Goal: Task Accomplishment & Management: Manage account settings

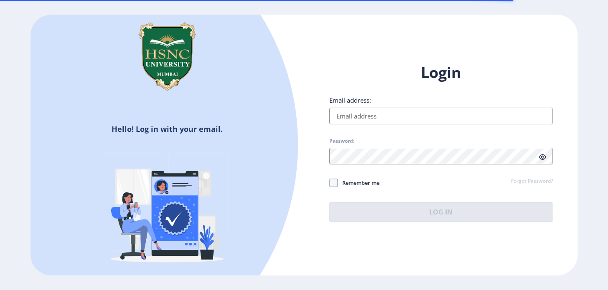
type input "[EMAIL_ADDRESS][DOMAIN_NAME]"
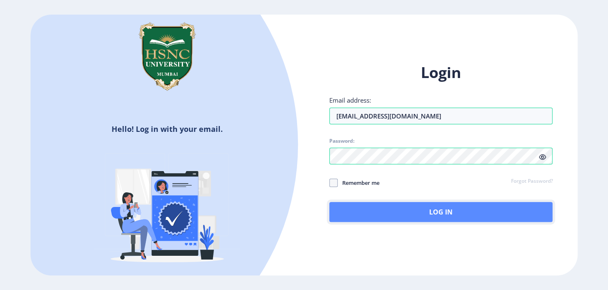
click at [395, 211] on button "Log In" at bounding box center [440, 212] width 223 height 20
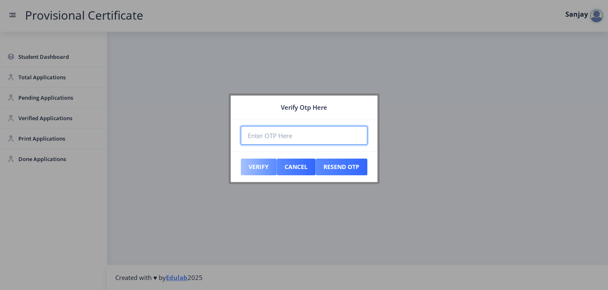
paste input "275077"
type input "275077"
click at [256, 169] on button "Verify" at bounding box center [259, 167] width 36 height 17
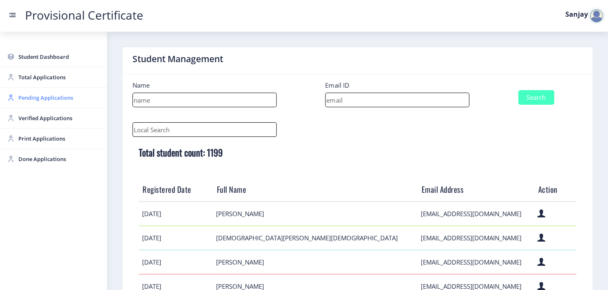
click at [35, 99] on span "Pending Applications" at bounding box center [59, 98] width 82 height 10
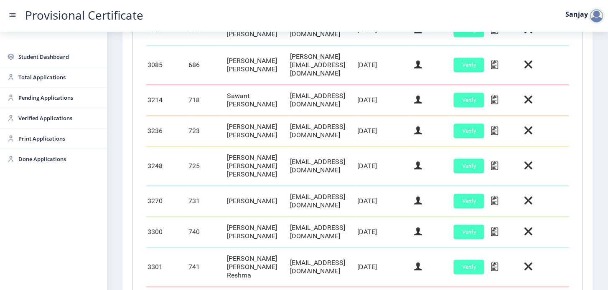
scroll to position [412, 0]
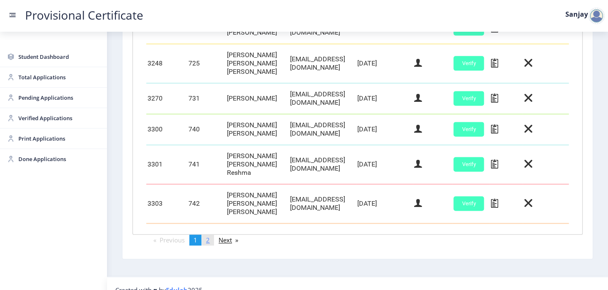
click at [209, 236] on span "2" at bounding box center [208, 240] width 4 height 8
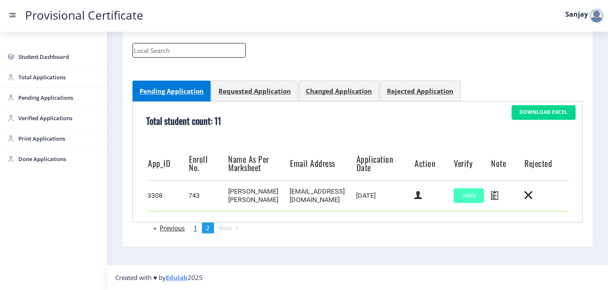
scroll to position [120, 0]
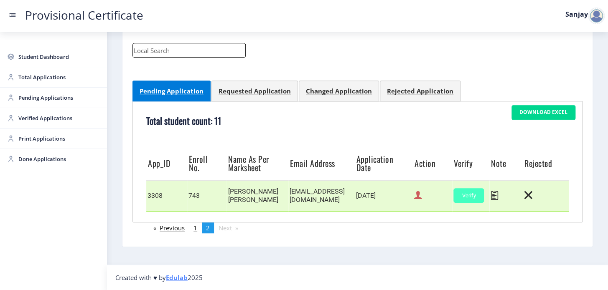
click at [417, 197] on icon at bounding box center [418, 195] width 8 height 11
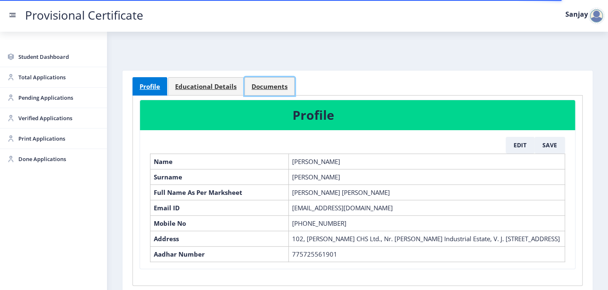
drag, startPoint x: 279, startPoint y: 86, endPoint x: 280, endPoint y: 97, distance: 10.9
click at [279, 87] on span "Documents" at bounding box center [269, 87] width 36 height 6
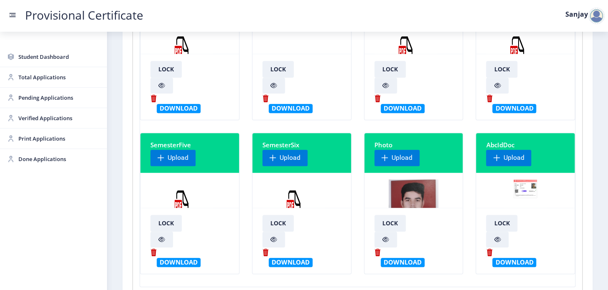
scroll to position [190, 0]
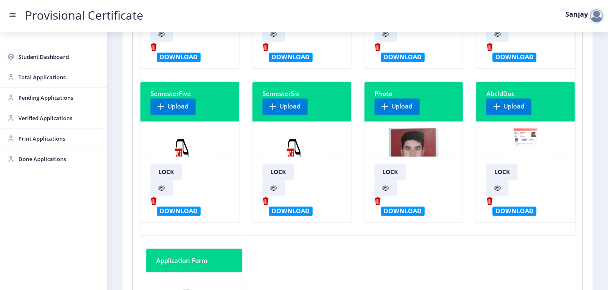
click at [286, 149] on img at bounding box center [293, 159] width 63 height 63
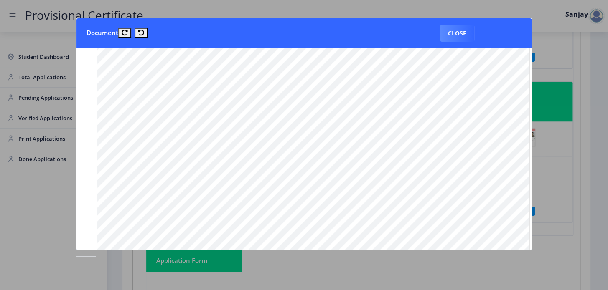
scroll to position [76, 0]
click at [458, 33] on button "Close" at bounding box center [457, 33] width 34 height 17
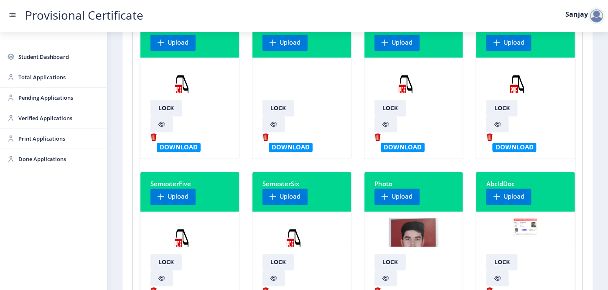
scroll to position [0, 0]
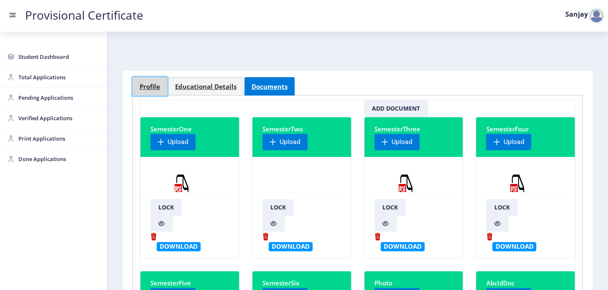
click at [152, 87] on span "Profile" at bounding box center [150, 87] width 20 height 6
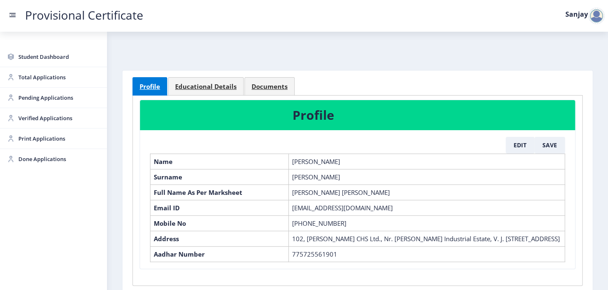
click at [293, 192] on td "[PERSON_NAME] [PERSON_NAME]" at bounding box center [426, 192] width 276 height 15
drag, startPoint x: 292, startPoint y: 192, endPoint x: 372, endPoint y: 192, distance: 79.4
click at [372, 192] on td "[PERSON_NAME] [PERSON_NAME]" at bounding box center [426, 192] width 276 height 15
copy td "[PERSON_NAME] [PERSON_NAME]"
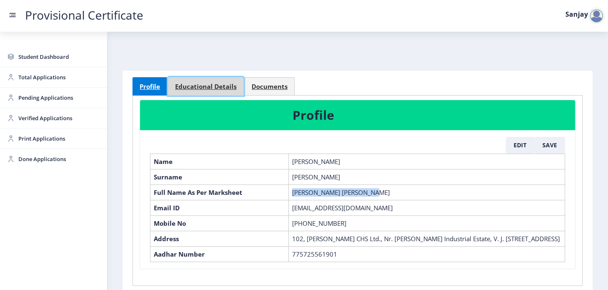
click at [197, 84] on span "Educational Details" at bounding box center [205, 87] width 61 height 6
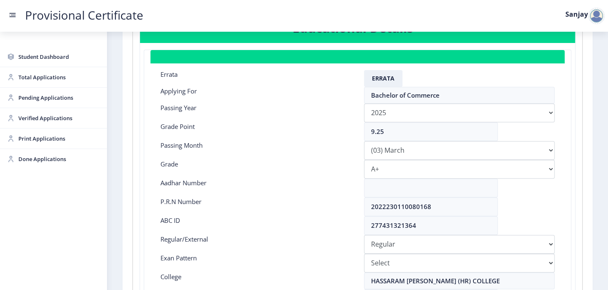
scroll to position [152, 0]
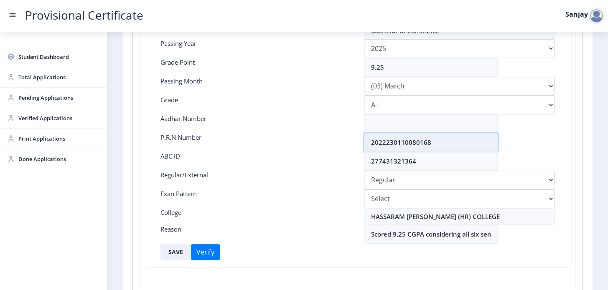
drag, startPoint x: 370, startPoint y: 142, endPoint x: 452, endPoint y: 143, distance: 81.9
click at [452, 143] on input "2022230110080168" at bounding box center [431, 142] width 134 height 19
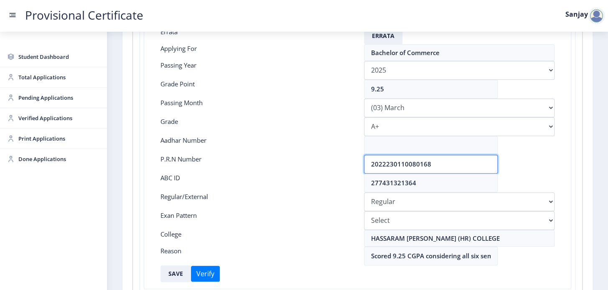
scroll to position [38, 0]
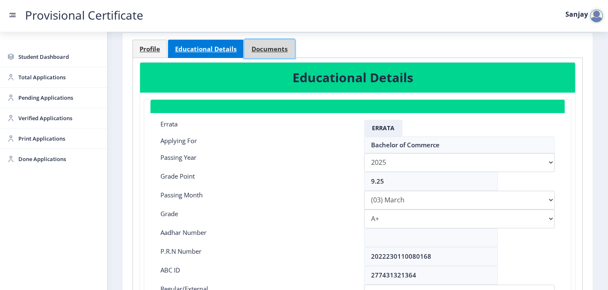
click at [259, 51] on span "Documents" at bounding box center [269, 49] width 36 height 6
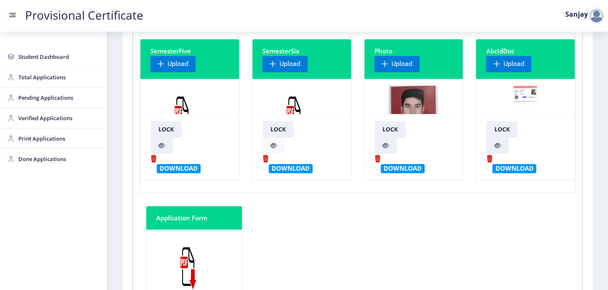
scroll to position [266, 0]
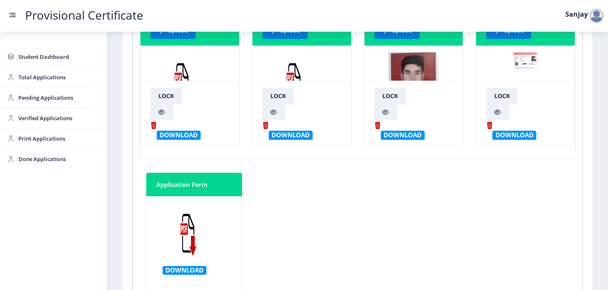
click at [305, 68] on img at bounding box center [293, 83] width 63 height 63
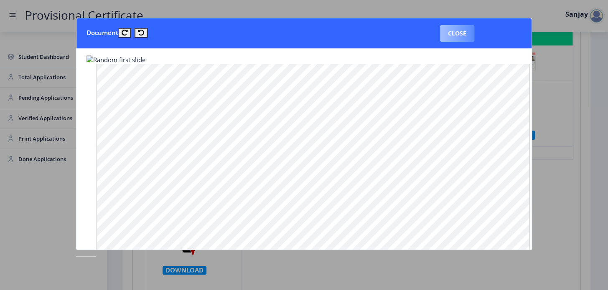
click at [453, 34] on button "Close" at bounding box center [457, 33] width 34 height 17
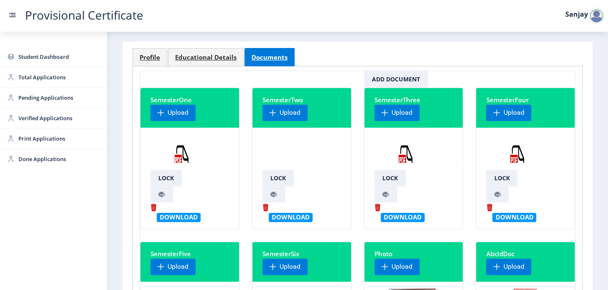
scroll to position [0, 0]
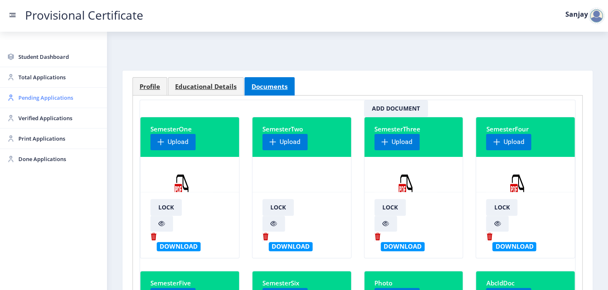
click at [33, 100] on span "Pending Applications" at bounding box center [59, 98] width 82 height 10
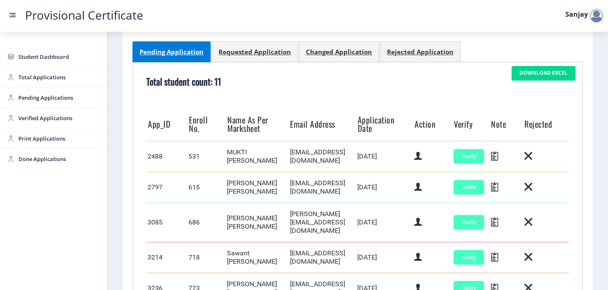
scroll to position [149, 0]
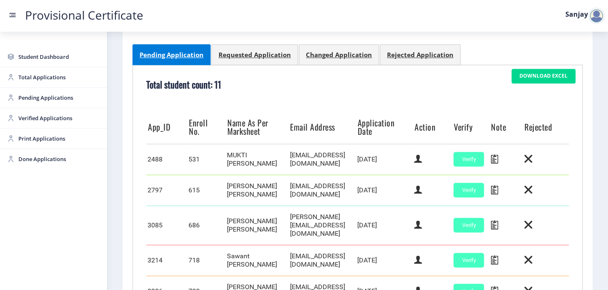
click at [601, 19] on div at bounding box center [596, 16] width 17 height 17
click at [576, 63] on span "Log out" at bounding box center [574, 61] width 53 height 10
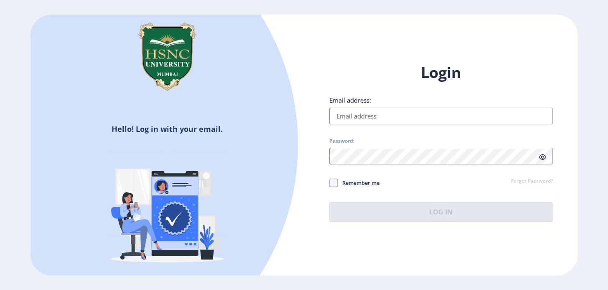
type input "[EMAIL_ADDRESS][DOMAIN_NAME]"
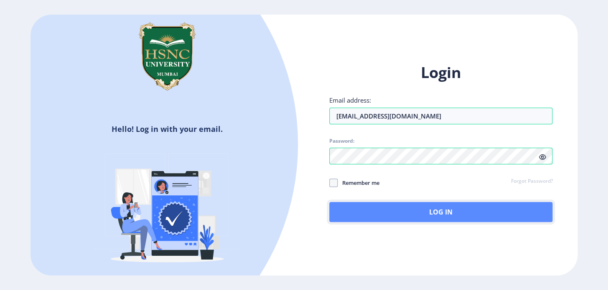
click at [404, 215] on button "Log In" at bounding box center [440, 212] width 223 height 20
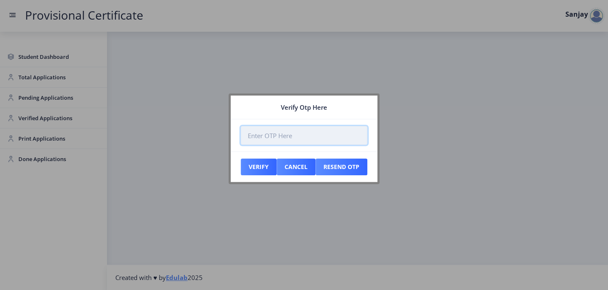
paste input "557058"
type input "557058"
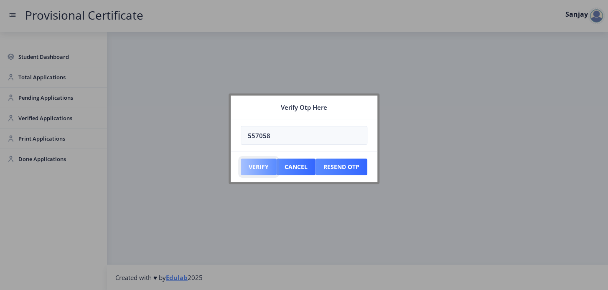
click at [246, 163] on button "Verify" at bounding box center [259, 167] width 36 height 17
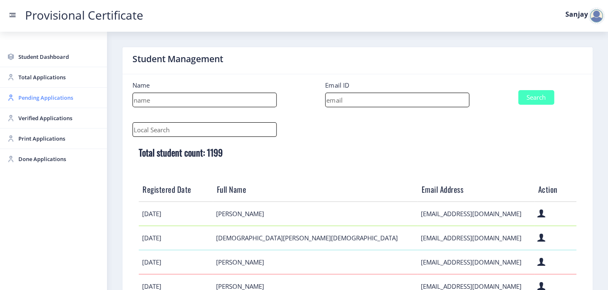
click at [28, 101] on span "Pending Applications" at bounding box center [59, 98] width 82 height 10
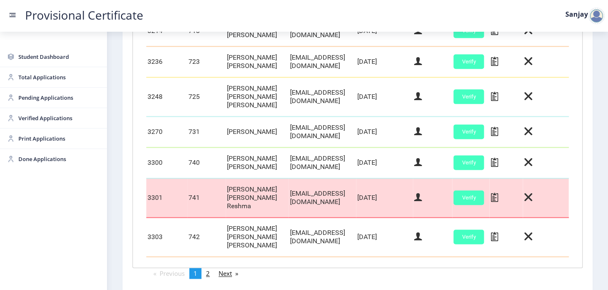
scroll to position [380, 0]
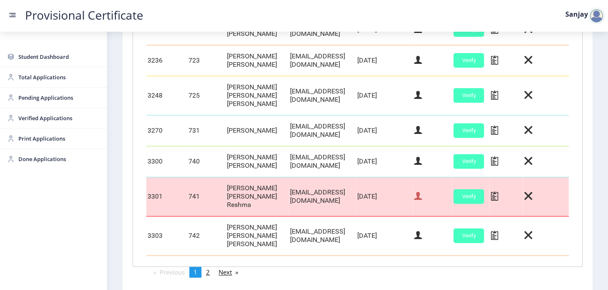
click at [422, 191] on icon at bounding box center [418, 196] width 8 height 11
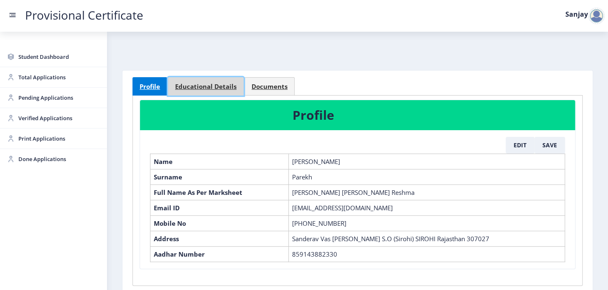
click at [222, 86] on span "Educational Details" at bounding box center [205, 87] width 61 height 6
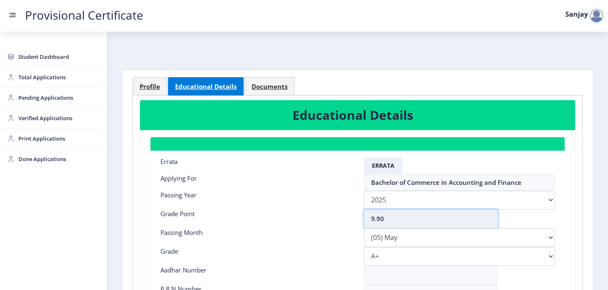
click at [383, 217] on input "9.90" at bounding box center [431, 219] width 134 height 19
type input "9.93"
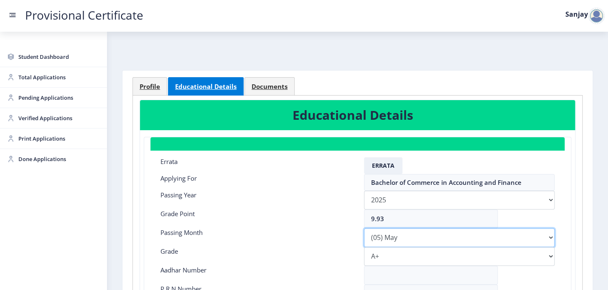
click at [447, 242] on select "Please select PassingMonth (01) January (02) February (03) March (04) April (05…" at bounding box center [459, 237] width 191 height 19
select select "March"
click at [364, 228] on select "Please select PassingMonth (01) January (02) February (03) March (04) April (05…" at bounding box center [459, 237] width 191 height 19
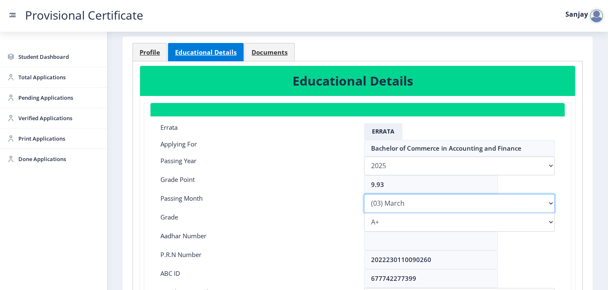
scroll to position [214, 0]
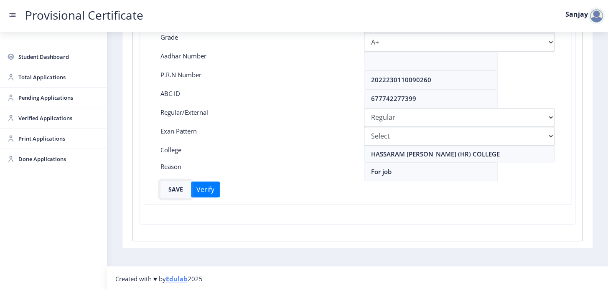
click at [167, 188] on button "SAVE" at bounding box center [175, 189] width 30 height 17
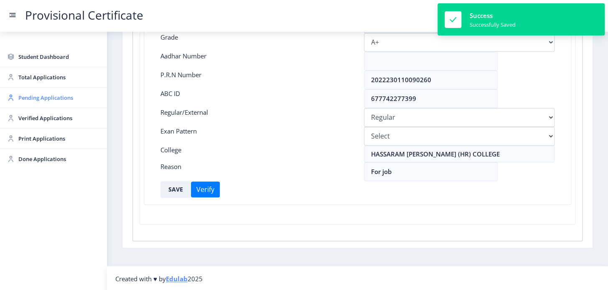
click at [47, 100] on span "Pending Applications" at bounding box center [59, 98] width 82 height 10
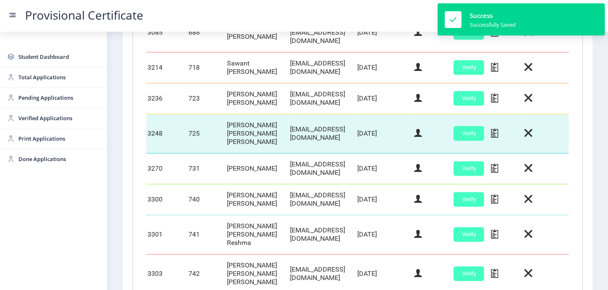
scroll to position [412, 0]
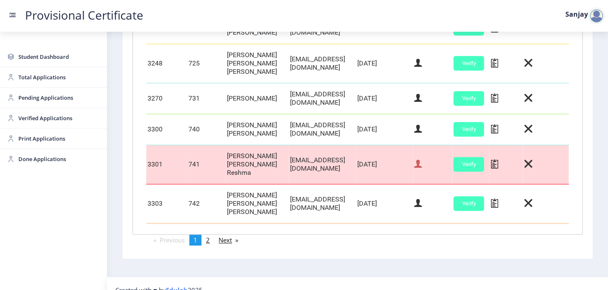
click at [422, 159] on icon at bounding box center [418, 164] width 8 height 11
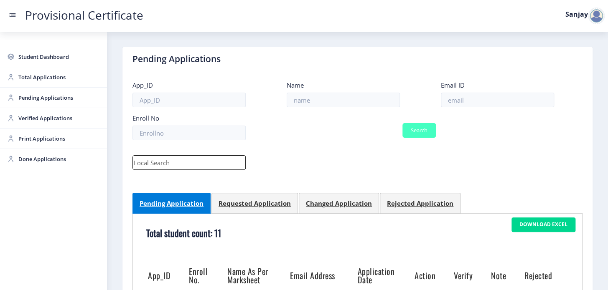
select select "March"
select select "A+"
select select "Regular"
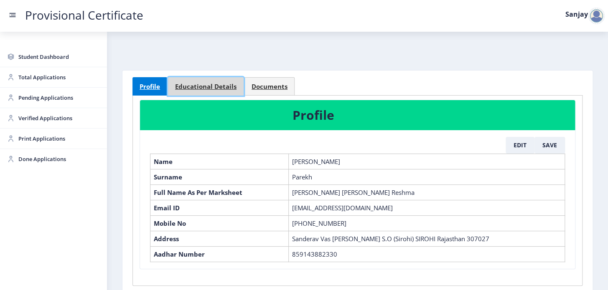
click at [227, 81] on link "Educational Details" at bounding box center [206, 86] width 76 height 18
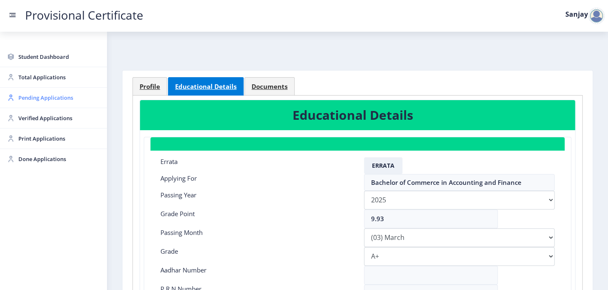
click at [66, 98] on span "Pending Applications" at bounding box center [59, 98] width 82 height 10
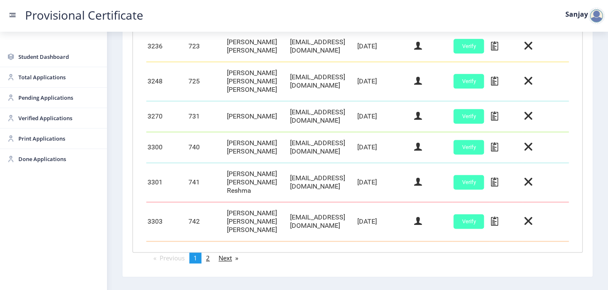
scroll to position [412, 0]
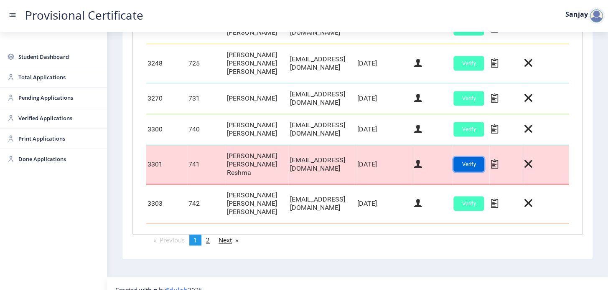
click at [484, 159] on button "Verify" at bounding box center [468, 164] width 30 height 15
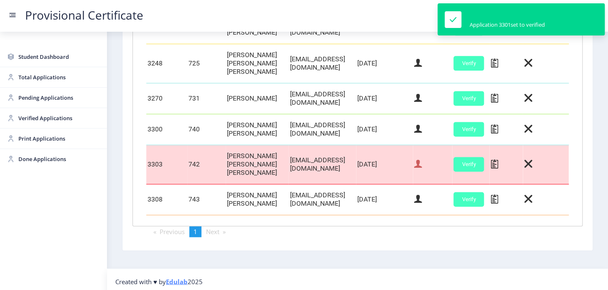
click at [422, 162] on icon at bounding box center [418, 164] width 8 height 11
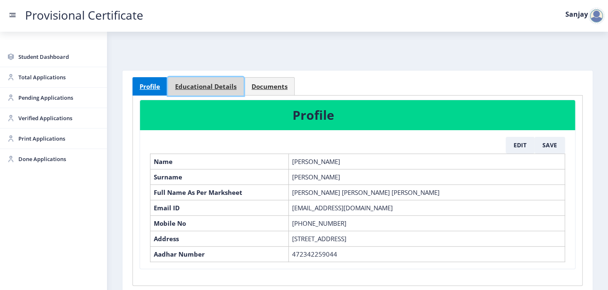
click at [219, 88] on span "Educational Details" at bounding box center [205, 87] width 61 height 6
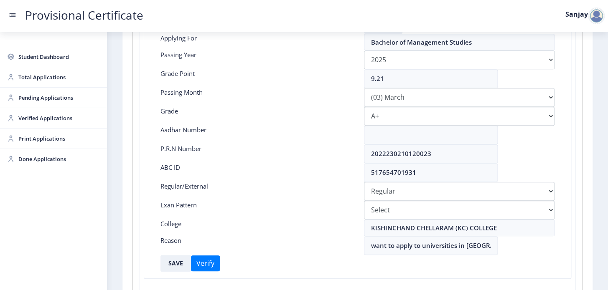
scroll to position [152, 0]
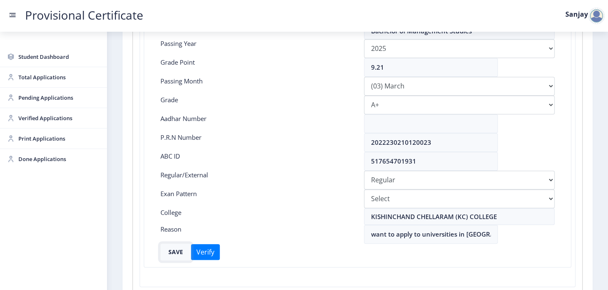
click at [176, 246] on button "SAVE" at bounding box center [175, 252] width 30 height 17
click at [42, 96] on span "Pending Applications" at bounding box center [59, 98] width 82 height 10
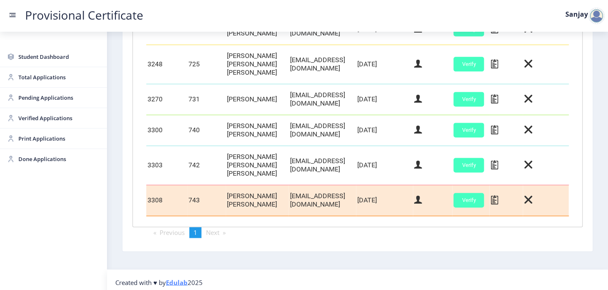
scroll to position [412, 0]
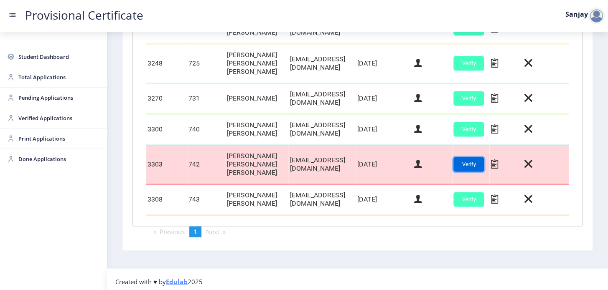
click at [484, 160] on button "Verify" at bounding box center [468, 164] width 30 height 15
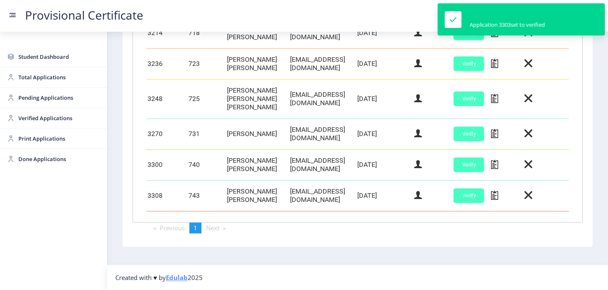
scroll to position [373, 0]
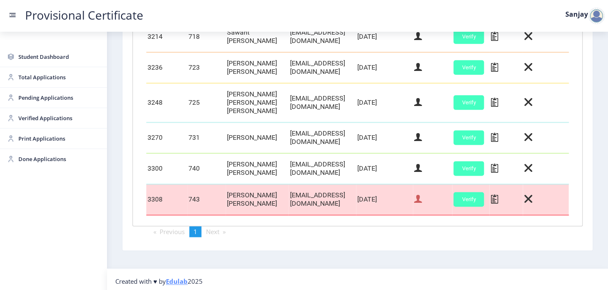
click at [422, 195] on icon at bounding box center [418, 199] width 8 height 11
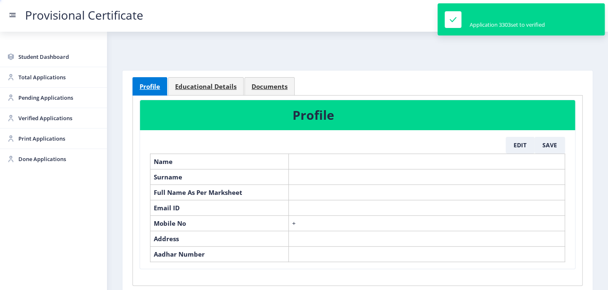
select select "March"
select select "A+"
select select "Regular"
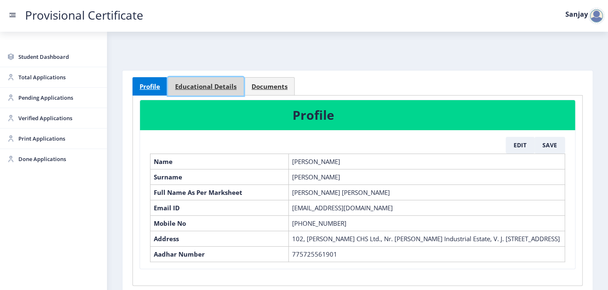
click at [202, 86] on span "Educational Details" at bounding box center [205, 87] width 61 height 6
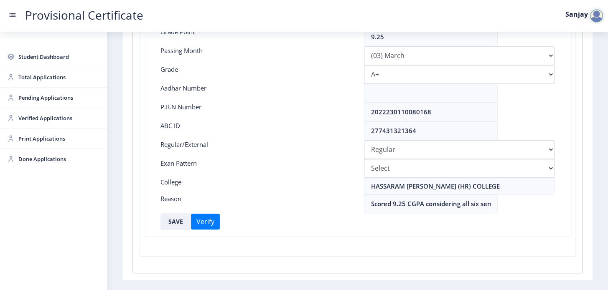
scroll to position [190, 0]
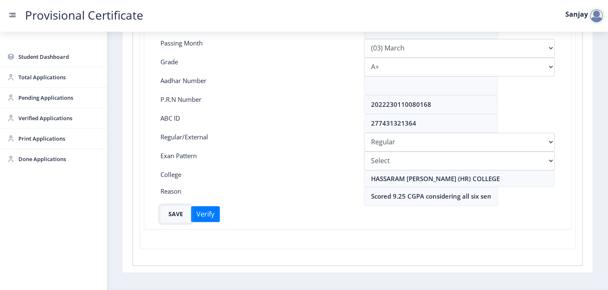
click at [179, 213] on button "SAVE" at bounding box center [175, 214] width 30 height 17
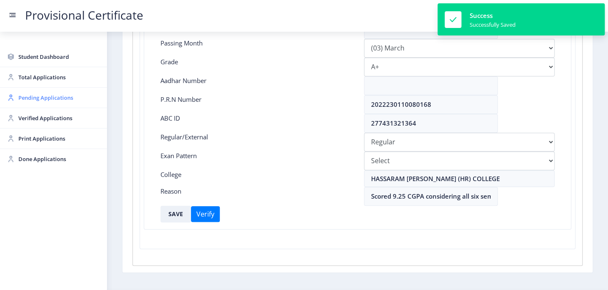
click at [42, 99] on span "Pending Applications" at bounding box center [59, 98] width 82 height 10
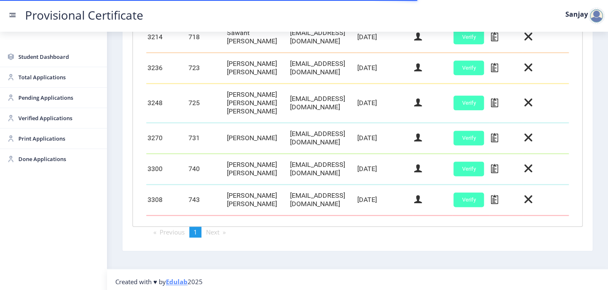
scroll to position [373, 0]
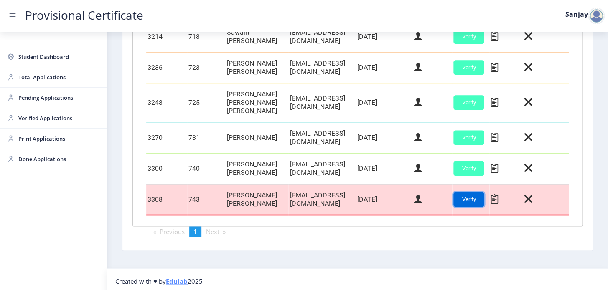
click at [484, 199] on button "Verify" at bounding box center [468, 199] width 30 height 15
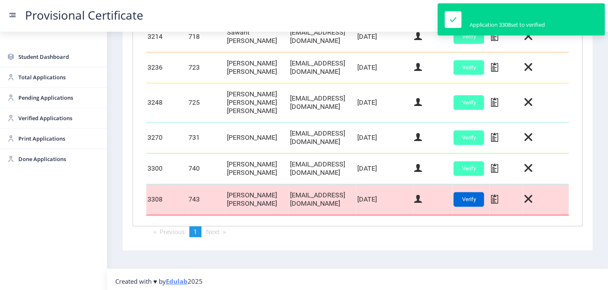
scroll to position [342, 0]
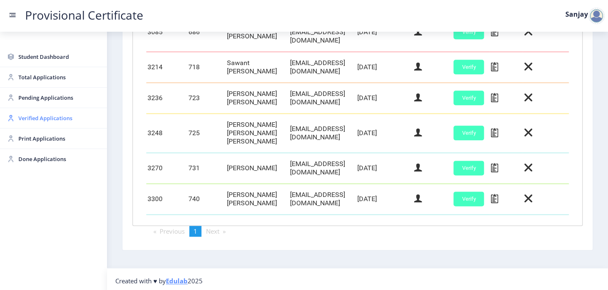
click at [35, 119] on span "Verified Applications" at bounding box center [59, 118] width 82 height 10
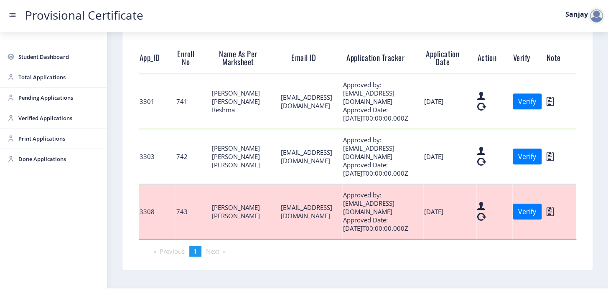
scroll to position [183, 0]
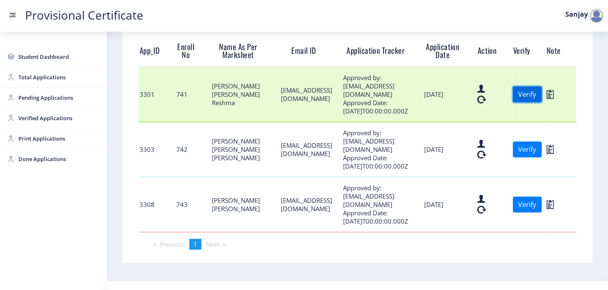
click at [541, 102] on button "Verify" at bounding box center [527, 94] width 29 height 16
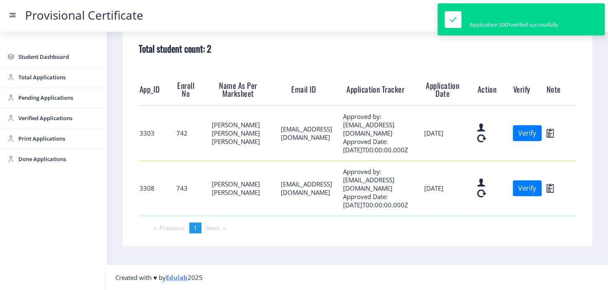
scroll to position [134, 0]
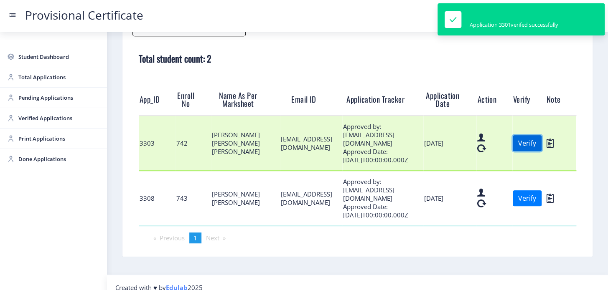
click at [535, 150] on button "Verify" at bounding box center [527, 143] width 29 height 16
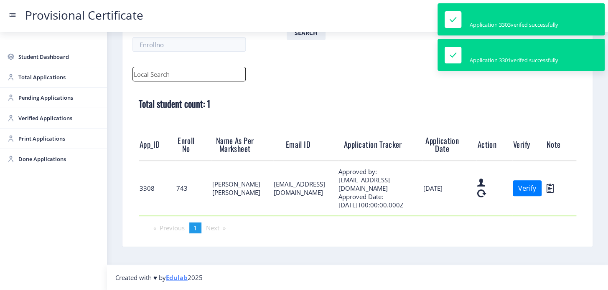
scroll to position [87, 0]
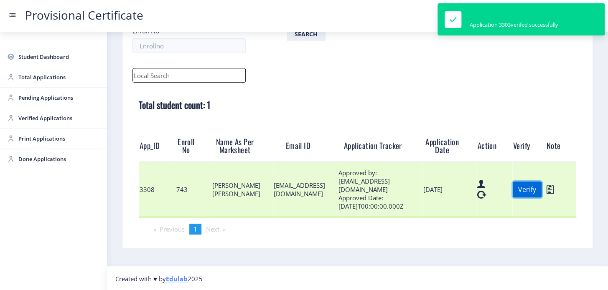
click at [541, 193] on button "Verify" at bounding box center [527, 190] width 29 height 16
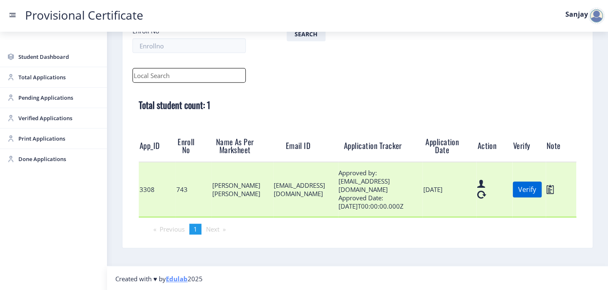
scroll to position [42, 0]
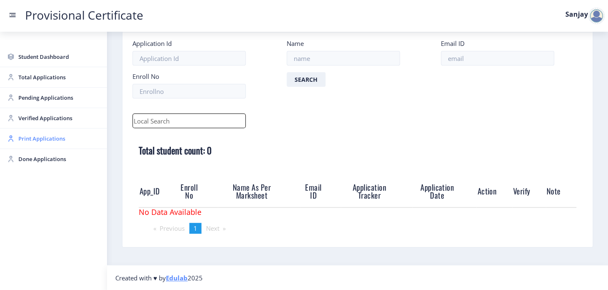
click at [47, 141] on span "Print Applications" at bounding box center [59, 139] width 82 height 10
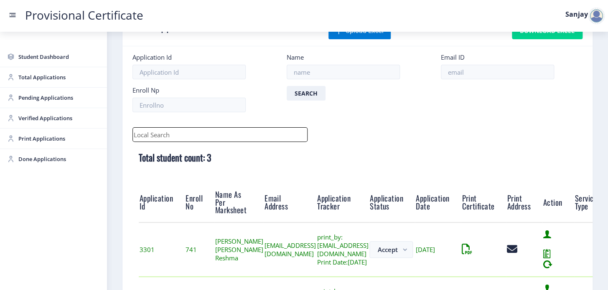
scroll to position [203, 0]
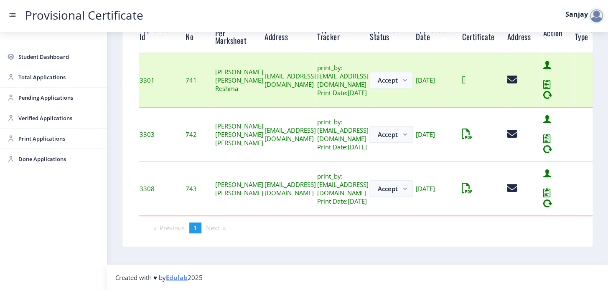
click at [465, 79] on icon at bounding box center [464, 80] width 4 height 10
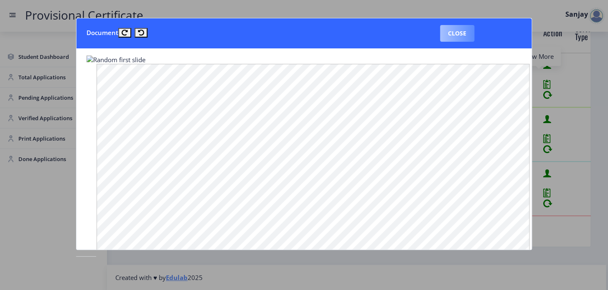
click at [459, 38] on button "Close" at bounding box center [457, 33] width 34 height 17
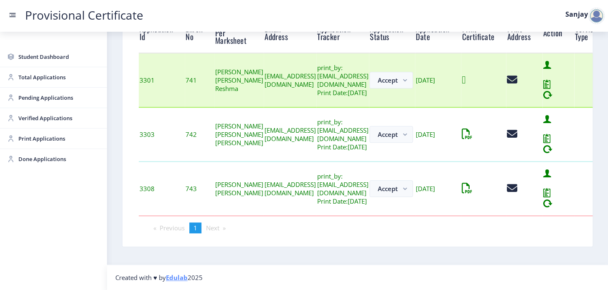
click at [465, 79] on icon at bounding box center [464, 80] width 4 height 10
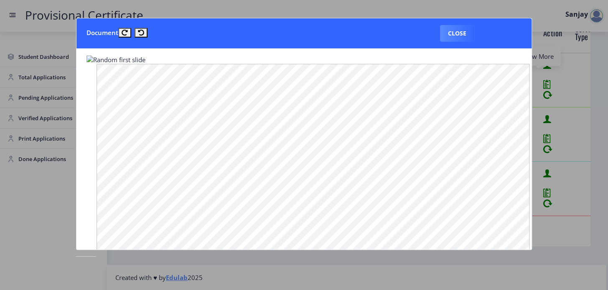
click at [119, 60] on img at bounding box center [115, 60] width 59 height 8
click at [454, 30] on button "Close" at bounding box center [457, 33] width 34 height 17
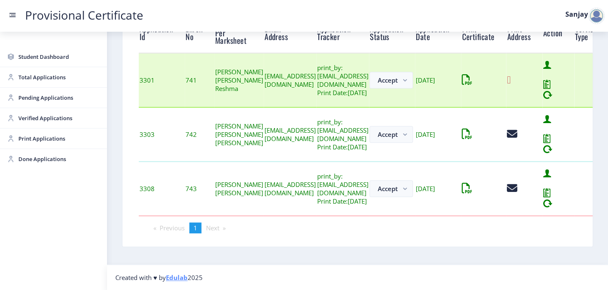
click at [510, 79] on icon at bounding box center [509, 80] width 4 height 10
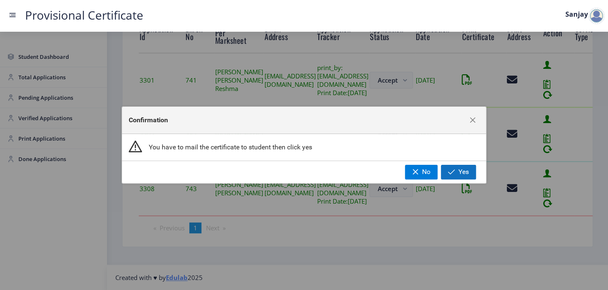
click at [459, 171] on span "Yes" at bounding box center [463, 172] width 10 height 8
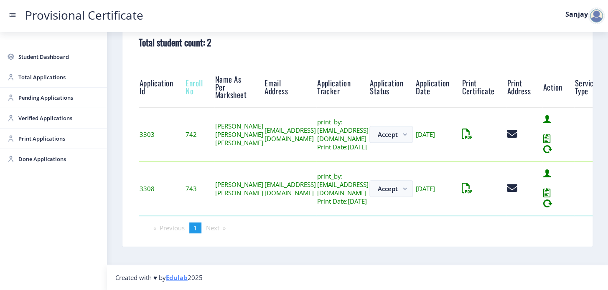
scroll to position [148, 0]
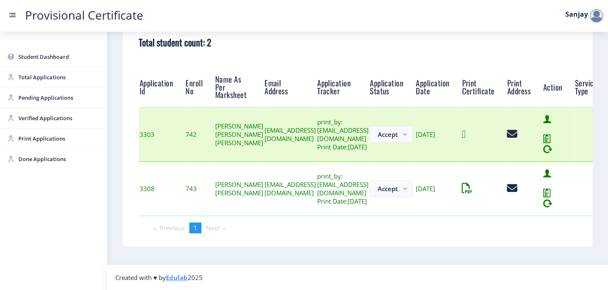
click at [465, 129] on icon at bounding box center [464, 134] width 4 height 10
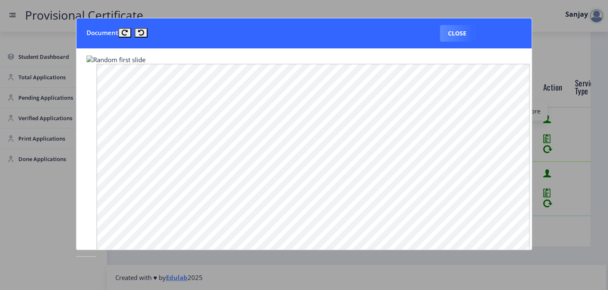
click at [89, 60] on img at bounding box center [115, 60] width 59 height 8
click at [450, 38] on button "Close" at bounding box center [457, 33] width 34 height 17
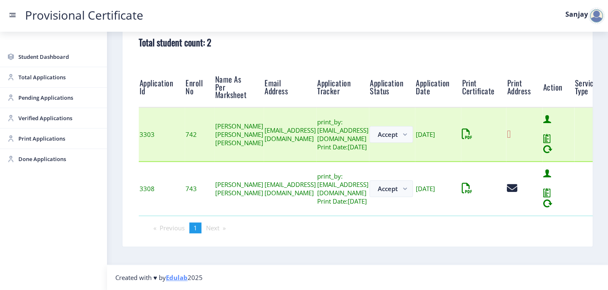
click at [510, 134] on icon at bounding box center [509, 134] width 4 height 10
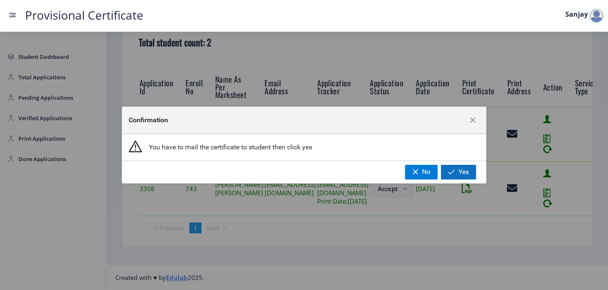
click at [467, 171] on span "Yes" at bounding box center [463, 172] width 10 height 8
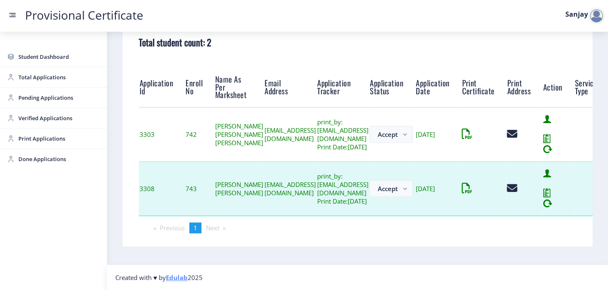
scroll to position [94, 0]
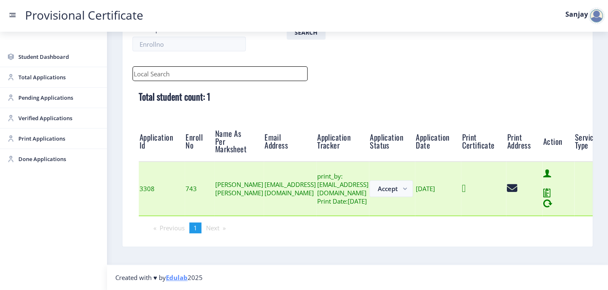
click at [465, 186] on icon at bounding box center [464, 188] width 4 height 10
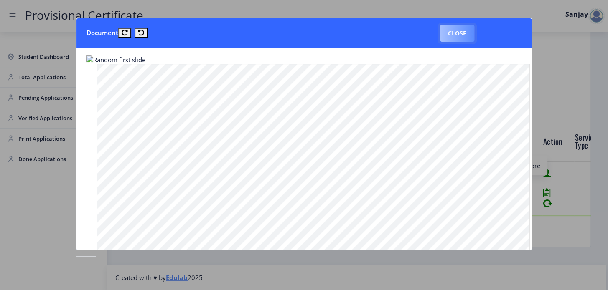
click at [455, 34] on button "Close" at bounding box center [457, 33] width 34 height 17
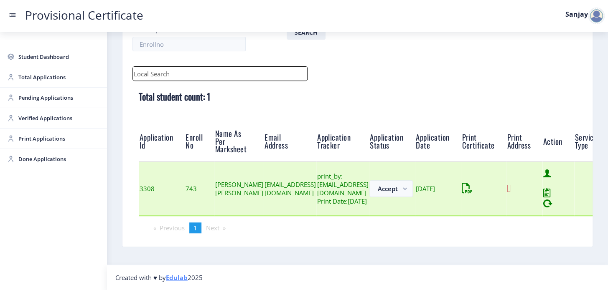
click at [510, 185] on icon at bounding box center [509, 188] width 4 height 10
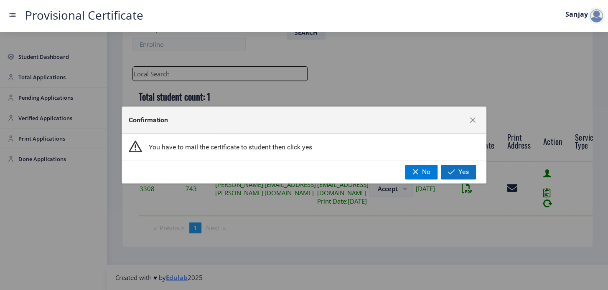
click at [452, 174] on span "button" at bounding box center [451, 172] width 7 height 7
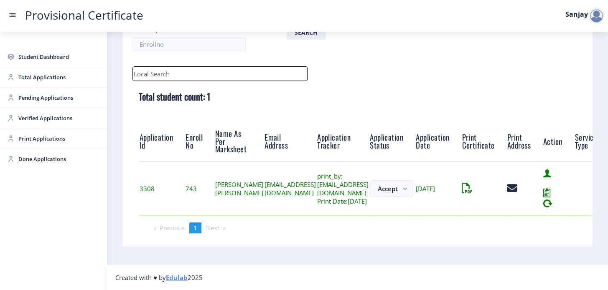
scroll to position [46, 0]
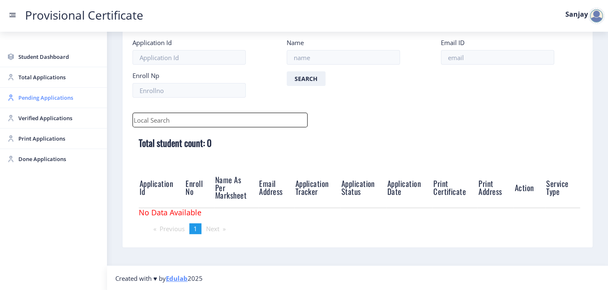
click at [45, 96] on span "Pending Applications" at bounding box center [59, 98] width 82 height 10
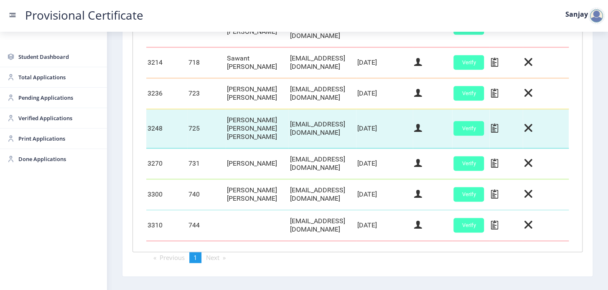
scroll to position [371, 0]
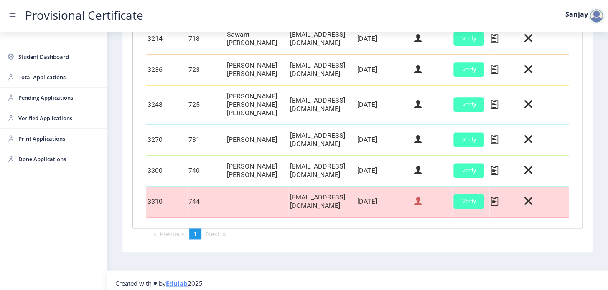
click at [422, 200] on icon at bounding box center [418, 201] width 8 height 11
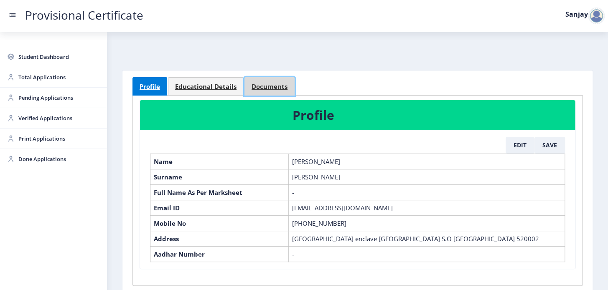
click at [267, 90] on link "Documents" at bounding box center [269, 86] width 50 height 18
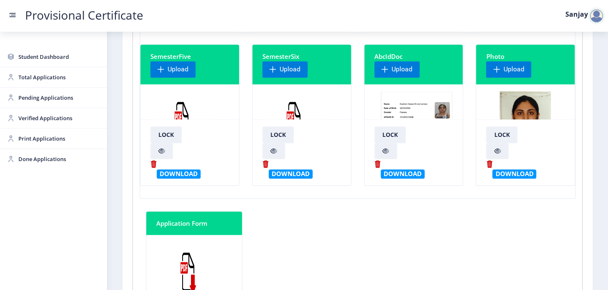
scroll to position [228, 0]
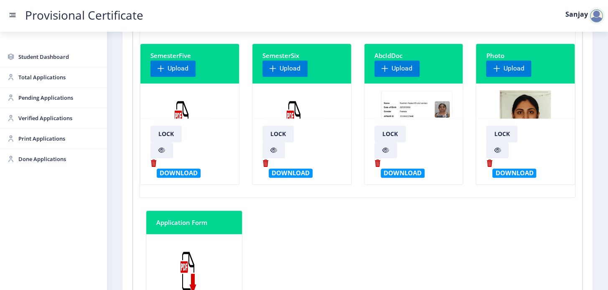
click at [294, 109] on img at bounding box center [293, 121] width 63 height 63
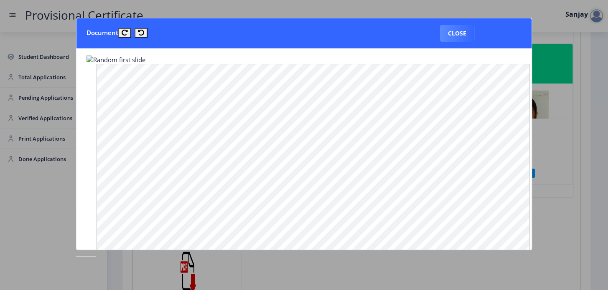
scroll to position [0, 0]
click at [462, 34] on button "Close" at bounding box center [457, 33] width 34 height 17
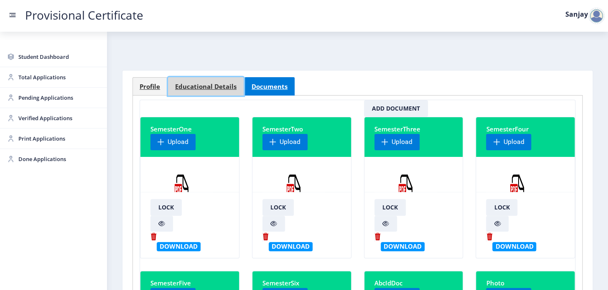
click at [192, 87] on span "Educational Details" at bounding box center [205, 87] width 61 height 6
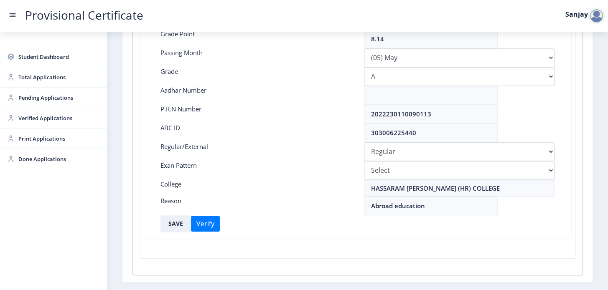
scroll to position [214, 0]
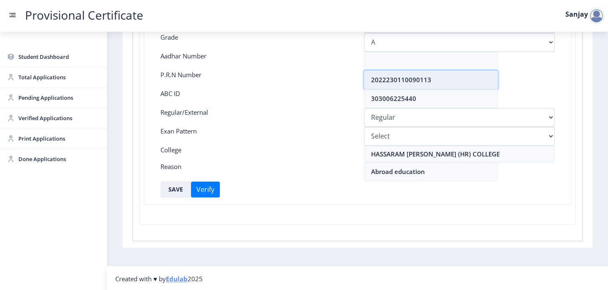
drag, startPoint x: 370, startPoint y: 79, endPoint x: 450, endPoint y: 77, distance: 79.8
click at [450, 77] on input "2022230110090113" at bounding box center [431, 80] width 134 height 19
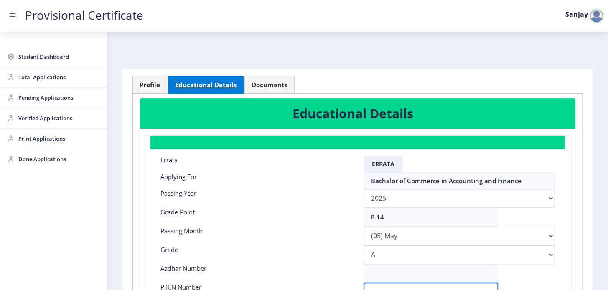
scroll to position [0, 0]
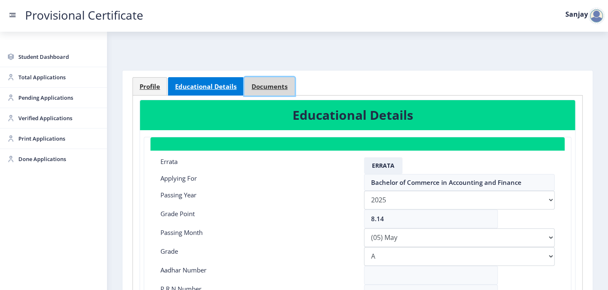
click at [247, 84] on link "Documents" at bounding box center [269, 86] width 50 height 18
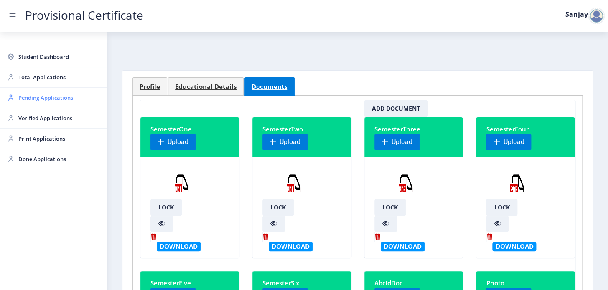
click at [47, 99] on span "Pending Applications" at bounding box center [59, 98] width 82 height 10
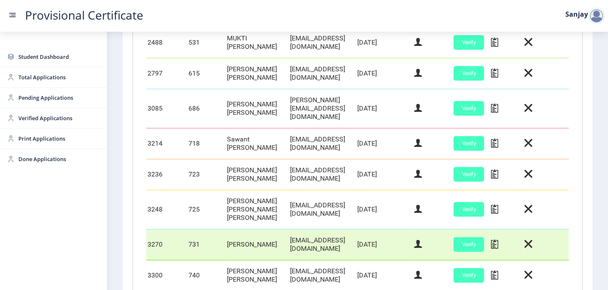
scroll to position [371, 0]
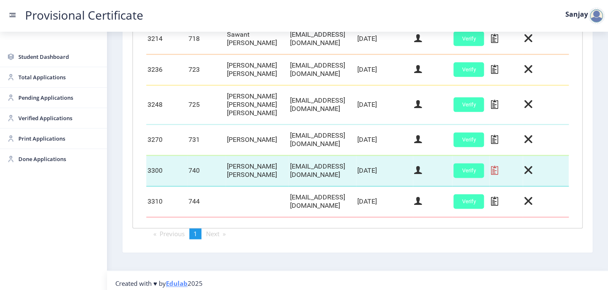
click at [497, 165] on icon at bounding box center [493, 170] width 7 height 11
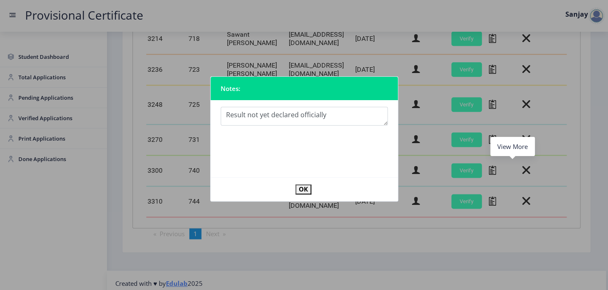
drag, startPoint x: 326, startPoint y: 114, endPoint x: 212, endPoint y: 104, distance: 114.9
click at [212, 104] on nb-card-body at bounding box center [304, 138] width 187 height 77
type textarea "Result not yet declared officially"
click at [307, 190] on button "OK" at bounding box center [303, 190] width 16 height 10
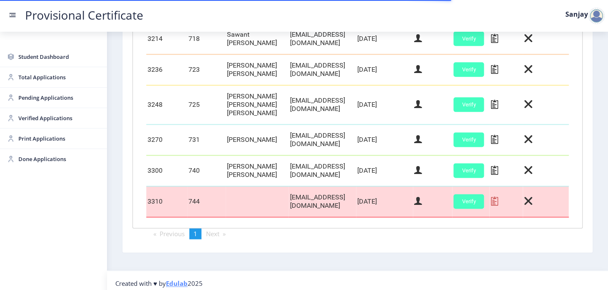
click at [497, 198] on icon at bounding box center [493, 201] width 7 height 11
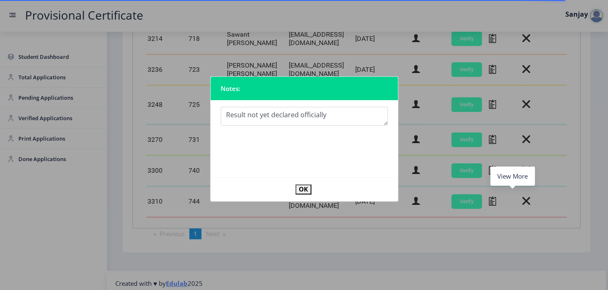
type textarea "Result not yet declared officially"
click at [299, 191] on button "OK" at bounding box center [303, 190] width 16 height 10
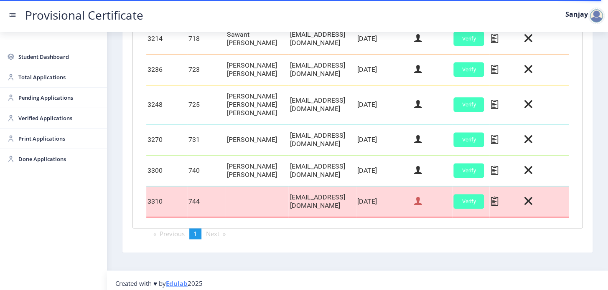
click at [422, 197] on icon at bounding box center [418, 201] width 8 height 11
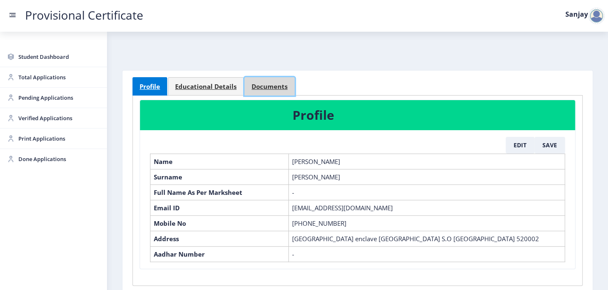
click at [266, 88] on span "Documents" at bounding box center [269, 87] width 36 height 6
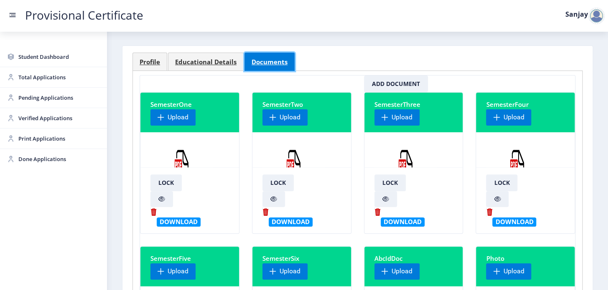
scroll to position [38, 0]
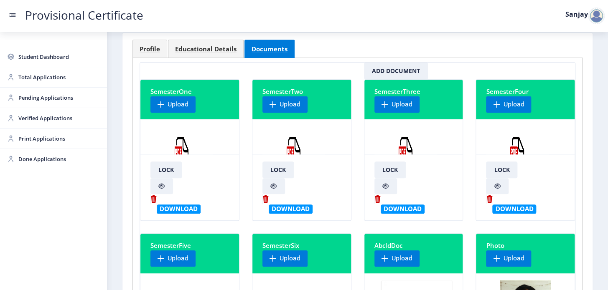
click at [292, 149] on img at bounding box center [293, 157] width 63 height 63
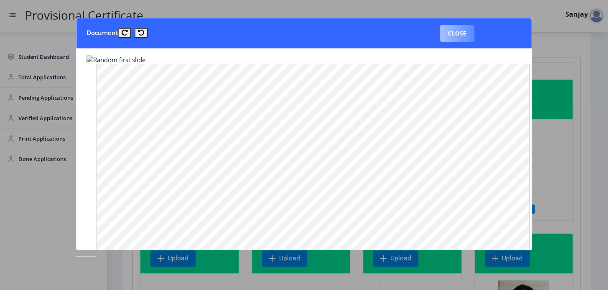
click at [460, 35] on button "Close" at bounding box center [457, 33] width 34 height 17
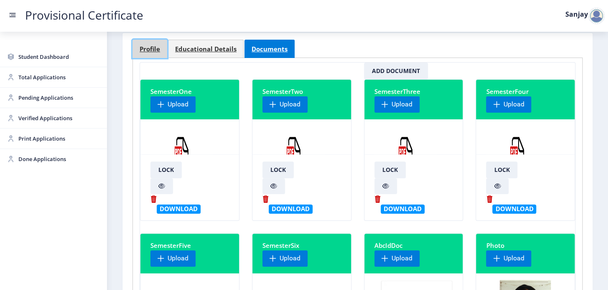
click at [141, 50] on span "Profile" at bounding box center [150, 49] width 20 height 6
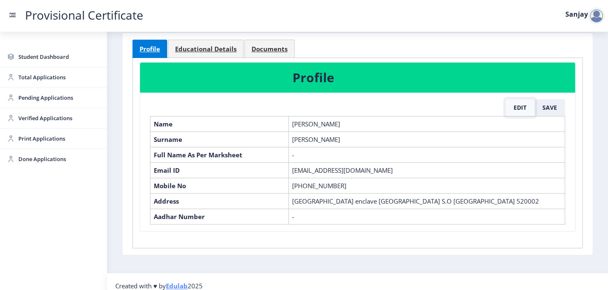
click at [513, 107] on button "Edit" at bounding box center [519, 107] width 29 height 17
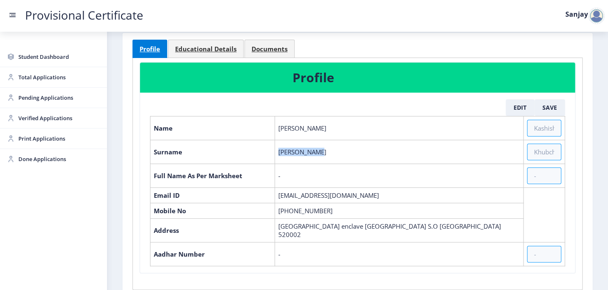
drag, startPoint x: 277, startPoint y: 151, endPoint x: 321, endPoint y: 151, distance: 43.9
click at [321, 151] on td "Khubchandani" at bounding box center [398, 152] width 249 height 24
copy td "Khubchandani"
click at [513, 107] on button "Edit" at bounding box center [519, 107] width 29 height 17
click at [535, 171] on input "text" at bounding box center [544, 175] width 34 height 17
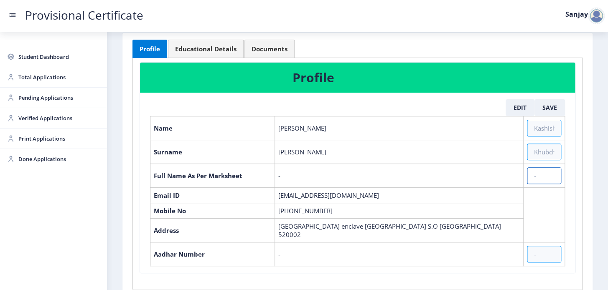
paste input "Khubchandani"
click at [312, 127] on td "Kashish" at bounding box center [398, 128] width 249 height 24
click at [556, 174] on input "Khubchandani" at bounding box center [544, 175] width 34 height 17
click at [543, 174] on input "Khubchandani" at bounding box center [544, 175] width 34 height 17
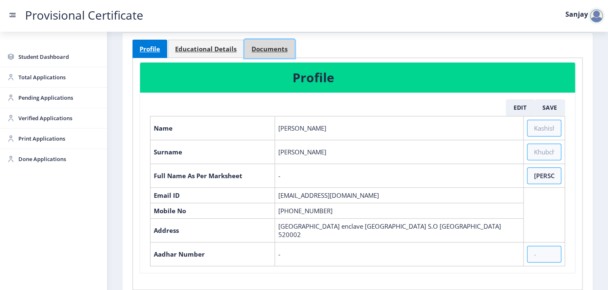
click at [264, 46] on span "Documents" at bounding box center [269, 49] width 36 height 6
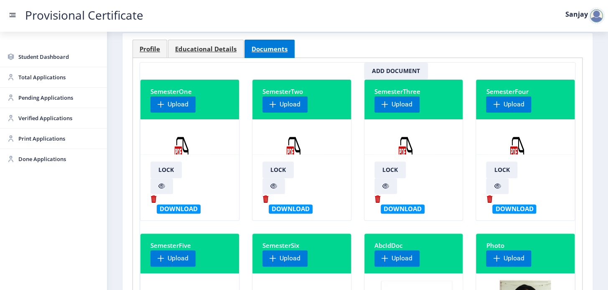
click at [184, 138] on img at bounding box center [181, 157] width 63 height 63
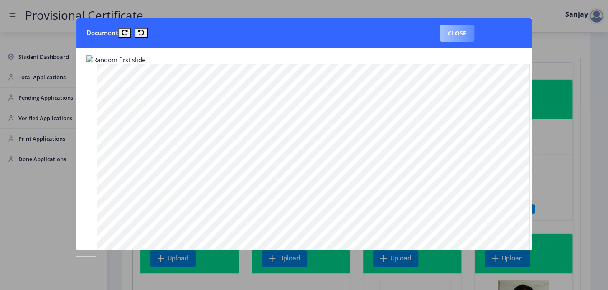
click at [461, 32] on button "Close" at bounding box center [457, 33] width 34 height 17
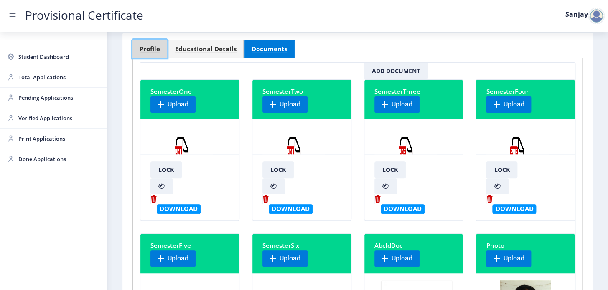
click at [152, 50] on span "Profile" at bounding box center [150, 49] width 20 height 6
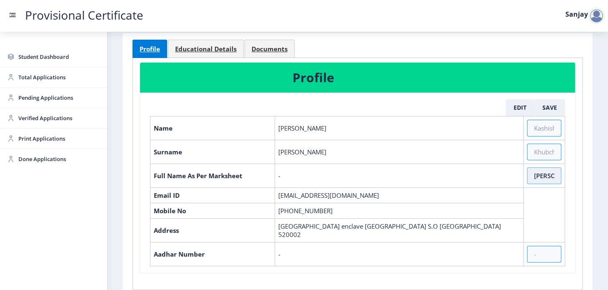
click at [551, 175] on input "Khubchandani Kashish" at bounding box center [544, 175] width 34 height 17
type input "Khubchandani Kashish Kamal Ritika"
click at [556, 104] on button "Save" at bounding box center [549, 107] width 30 height 17
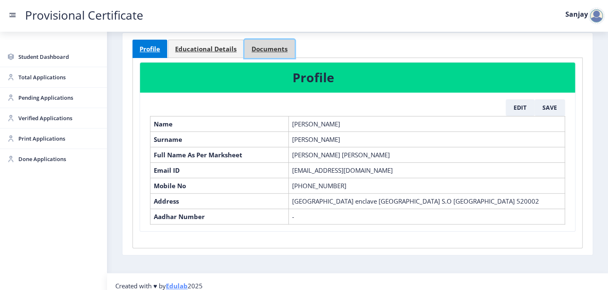
click at [267, 49] on span "Documents" at bounding box center [269, 49] width 36 height 6
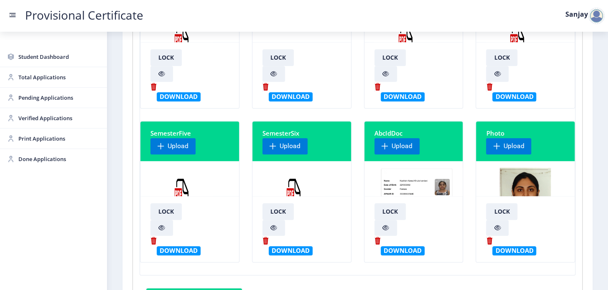
scroll to position [190, 0]
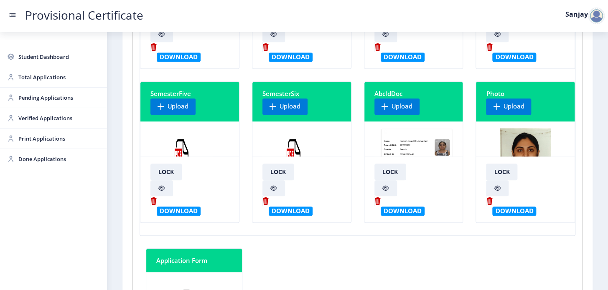
click at [288, 148] on img at bounding box center [293, 159] width 63 height 63
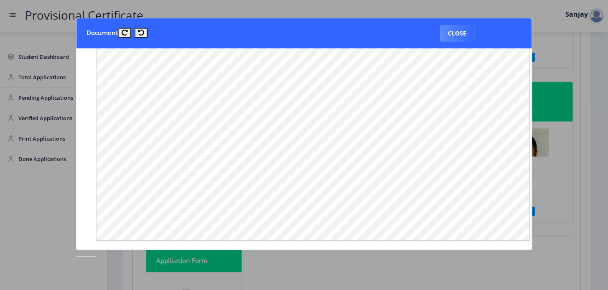
scroll to position [117, 0]
click at [451, 34] on button "Close" at bounding box center [457, 33] width 34 height 17
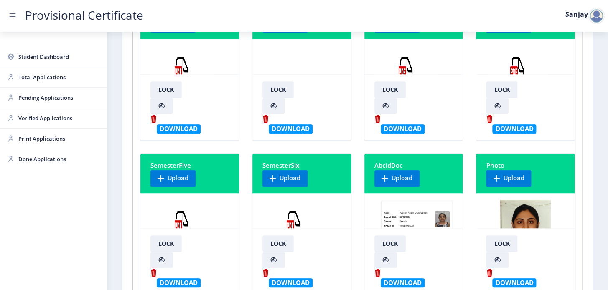
scroll to position [0, 0]
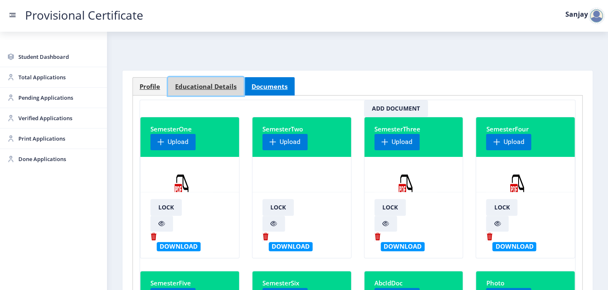
click at [205, 87] on span "Educational Details" at bounding box center [205, 87] width 61 height 6
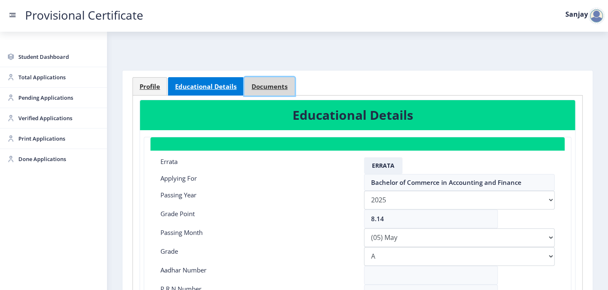
click at [266, 87] on span "Documents" at bounding box center [269, 87] width 36 height 6
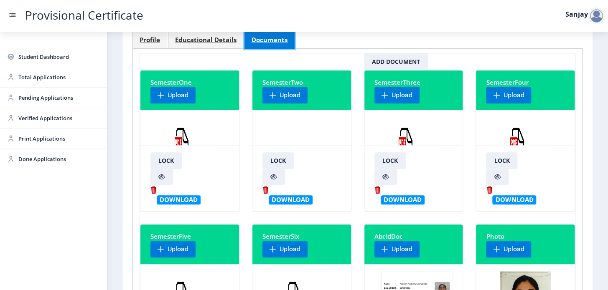
scroll to position [266, 0]
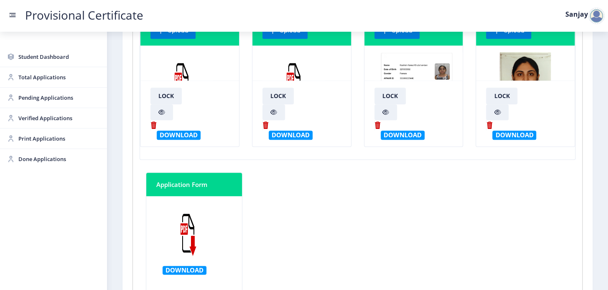
click at [284, 79] on img at bounding box center [293, 83] width 63 height 63
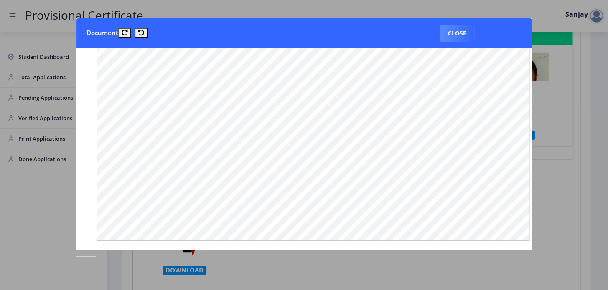
scroll to position [117, 0]
click at [461, 34] on button "Close" at bounding box center [457, 33] width 34 height 17
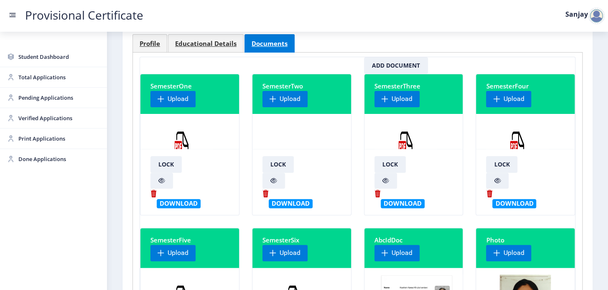
scroll to position [38, 0]
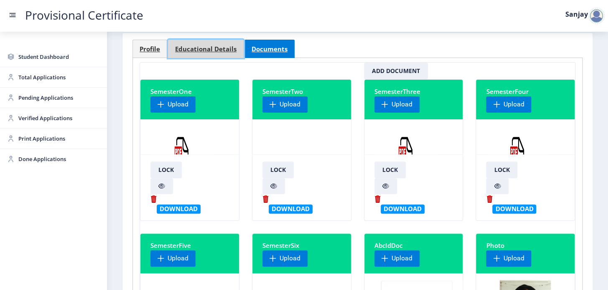
click at [189, 46] on span "Educational Details" at bounding box center [205, 49] width 61 height 6
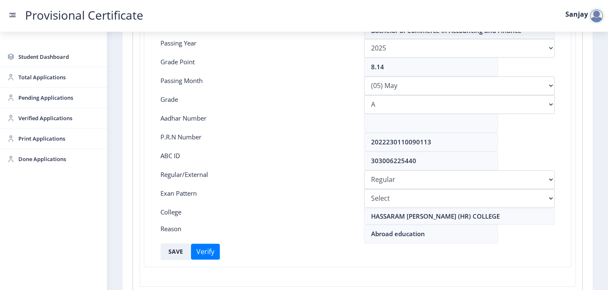
scroll to position [190, 0]
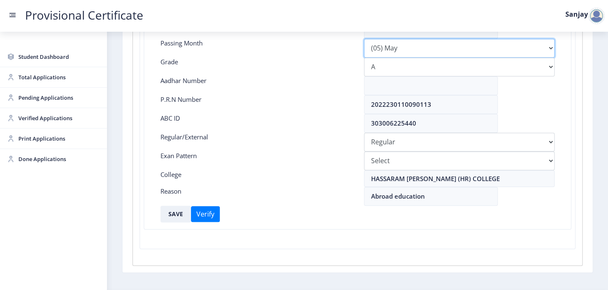
click at [550, 49] on select "Please select PassingMonth (01) January (02) February (03) March (04) April (05…" at bounding box center [459, 48] width 191 height 19
select select "July"
click at [364, 39] on select "Please select PassingMonth (01) January (02) February (03) March (04) April (05…" at bounding box center [459, 48] width 191 height 19
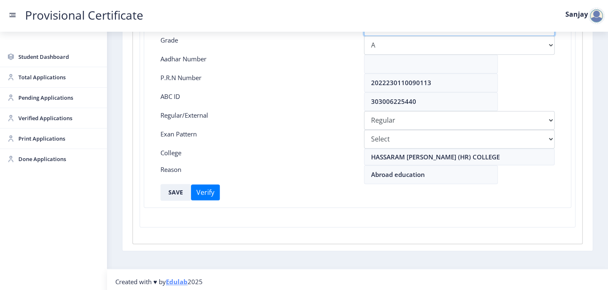
scroll to position [214, 0]
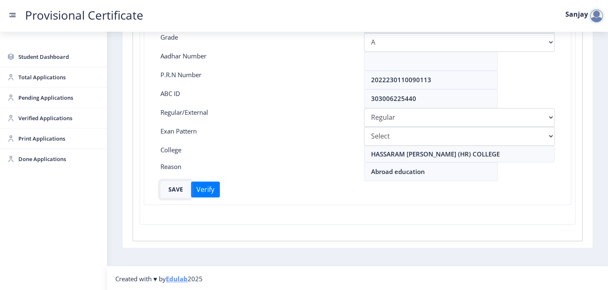
click at [181, 190] on button "SAVE" at bounding box center [175, 189] width 30 height 17
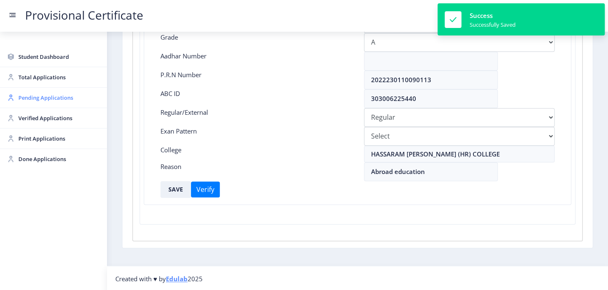
click at [41, 99] on span "Pending Applications" at bounding box center [59, 98] width 82 height 10
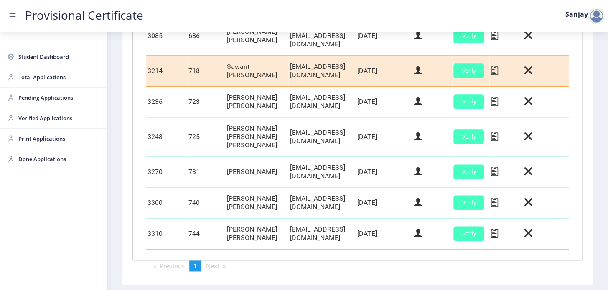
scroll to position [381, 0]
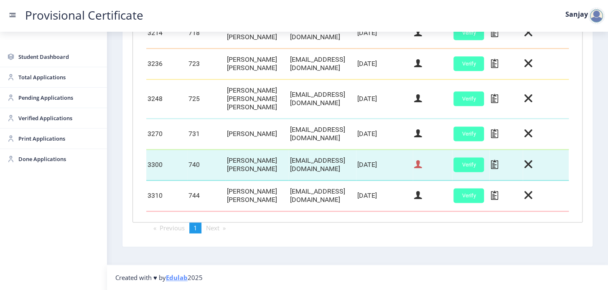
click at [422, 159] on icon at bounding box center [418, 164] width 8 height 11
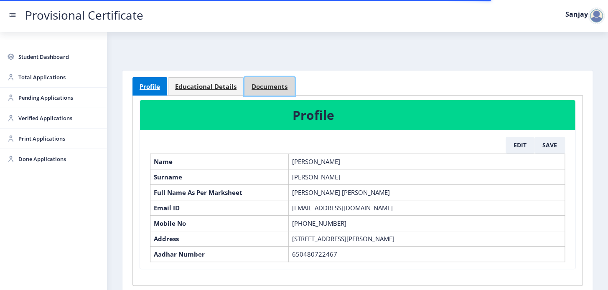
click at [254, 87] on span "Documents" at bounding box center [269, 87] width 36 height 6
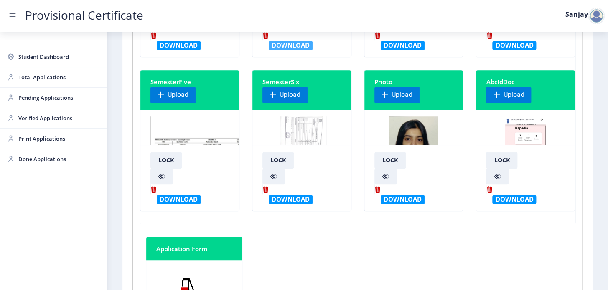
scroll to position [228, 0]
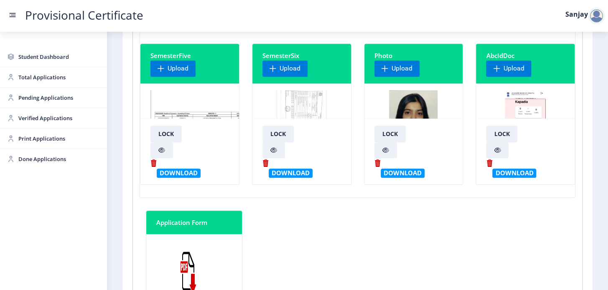
click at [303, 102] on img at bounding box center [302, 121] width 50 height 63
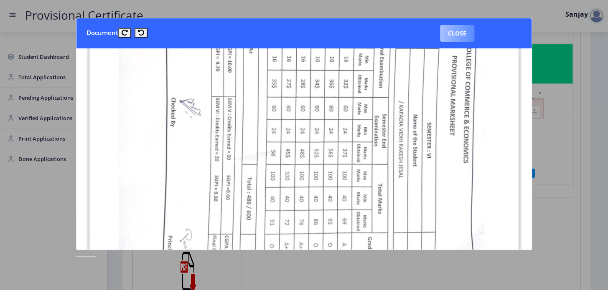
click at [462, 38] on button "Close" at bounding box center [457, 33] width 34 height 17
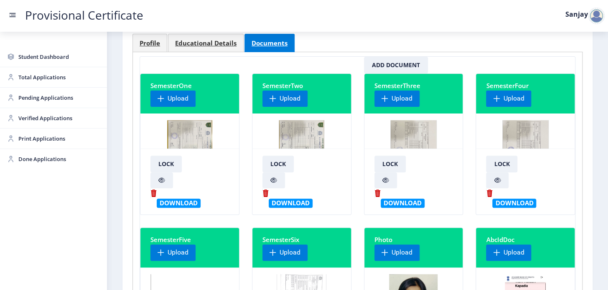
scroll to position [38, 0]
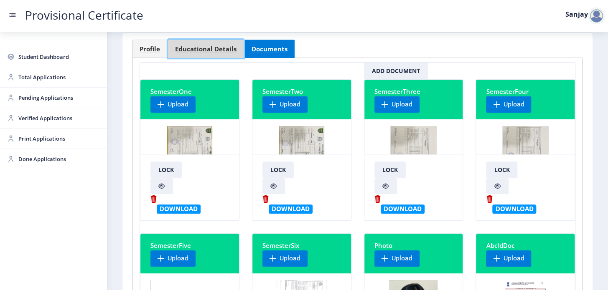
click at [207, 49] on span "Educational Details" at bounding box center [205, 49] width 61 height 6
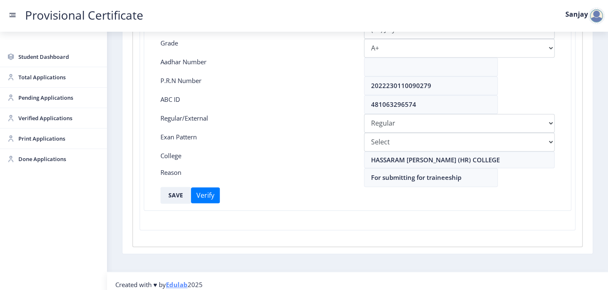
scroll to position [214, 0]
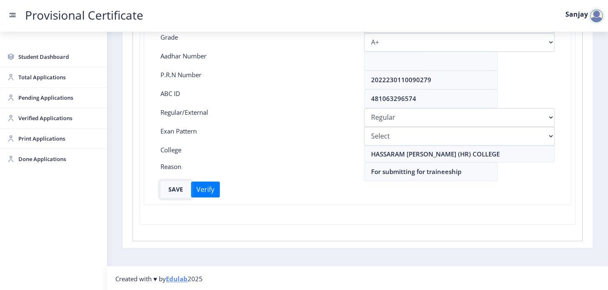
click at [167, 188] on button "SAVE" at bounding box center [175, 189] width 30 height 17
click at [593, 18] on div at bounding box center [596, 16] width 17 height 17
click at [580, 59] on span "Log out" at bounding box center [574, 61] width 53 height 10
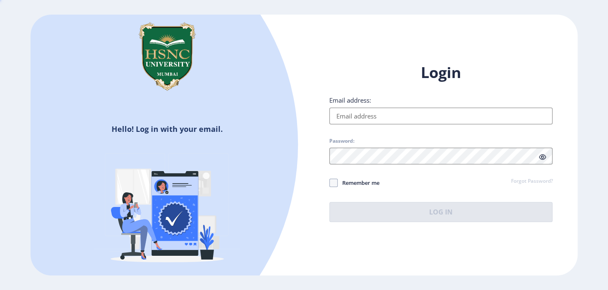
type input "[EMAIL_ADDRESS][DOMAIN_NAME]"
